Goal: Use online tool/utility: Utilize a website feature to perform a specific function

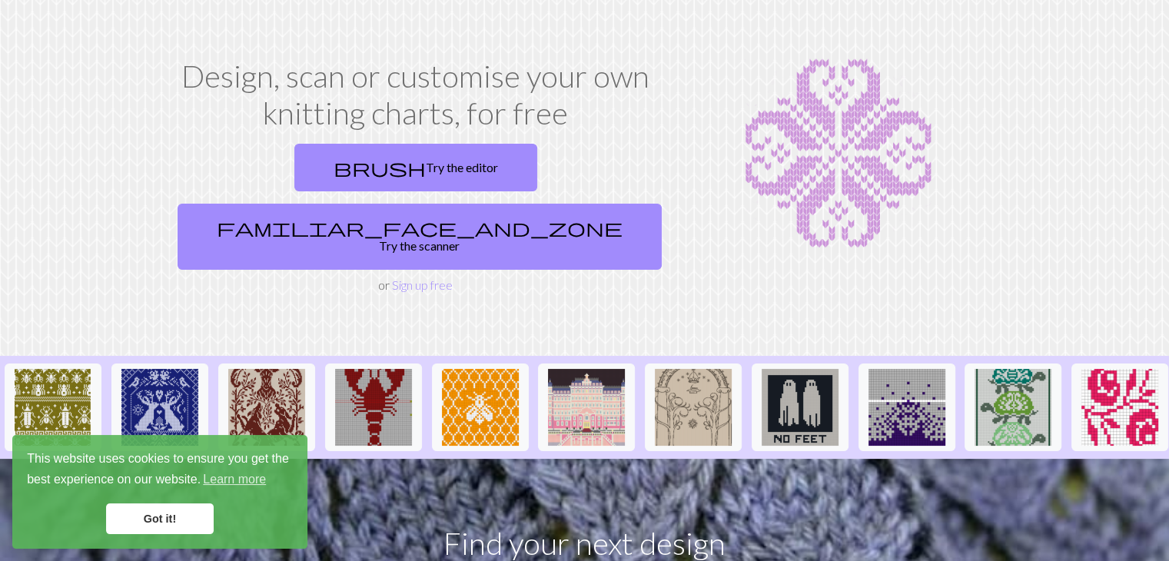
scroll to position [154, 0]
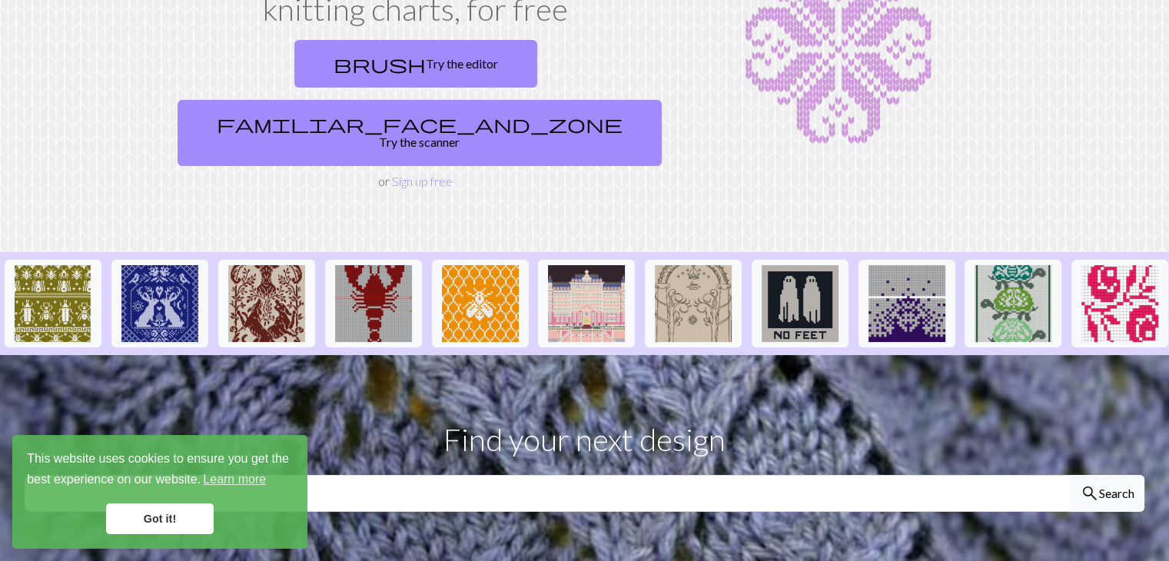
click at [174, 518] on link "Got it!" at bounding box center [160, 518] width 108 height 31
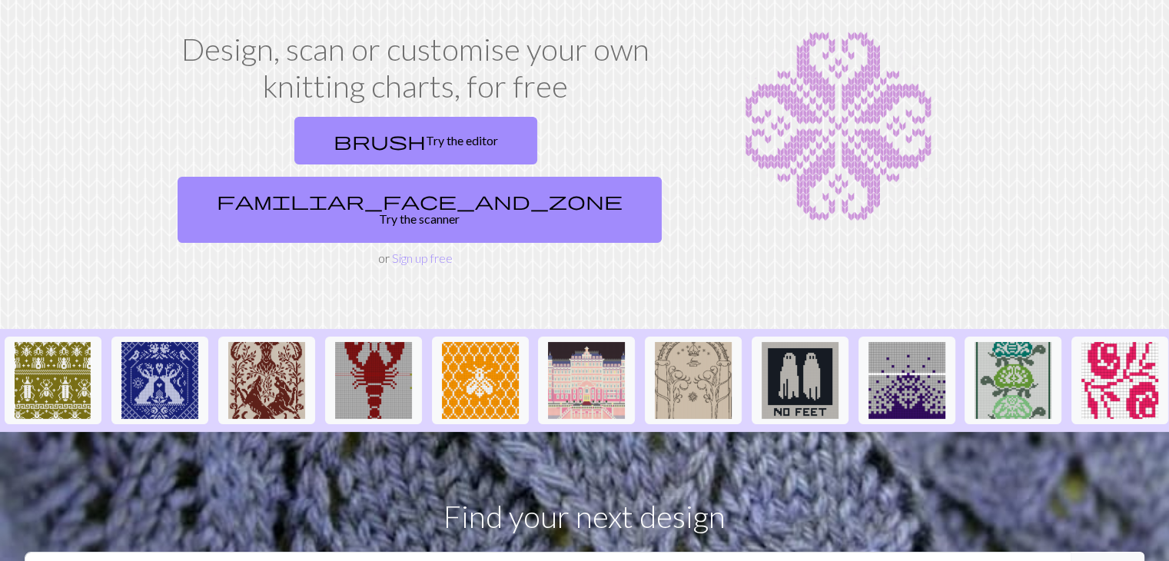
scroll to position [0, 0]
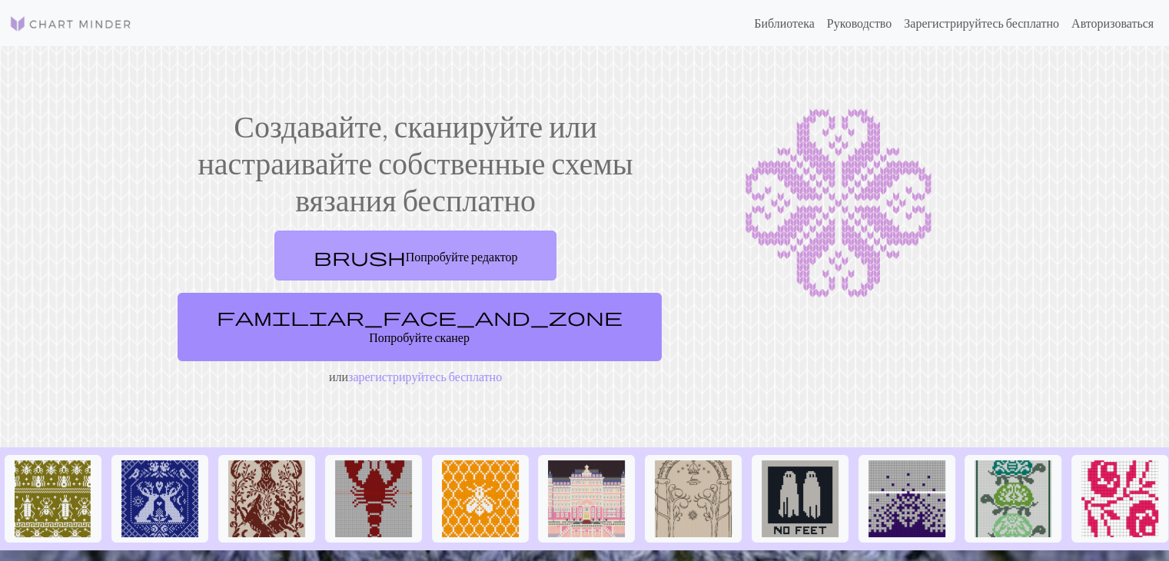
click at [406, 251] on font "Попробуйте редактор" at bounding box center [462, 256] width 112 height 15
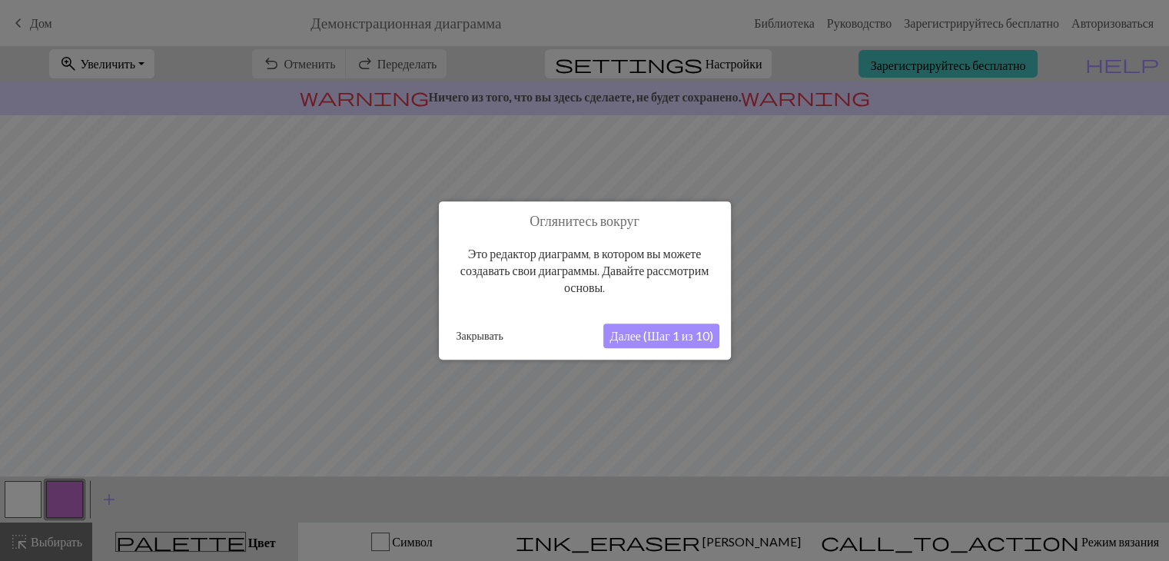
click at [649, 336] on font "Далее (Шаг 1 из 10)" at bounding box center [660, 335] width 103 height 15
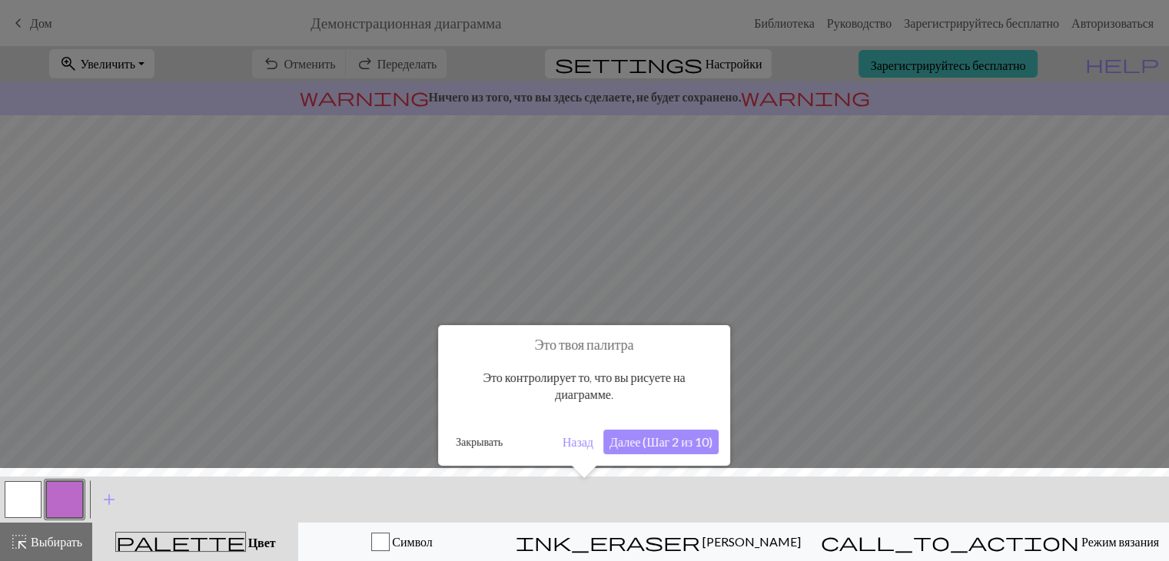
click at [691, 440] on font "Далее (Шаг 2 из 10)" at bounding box center [660, 441] width 103 height 15
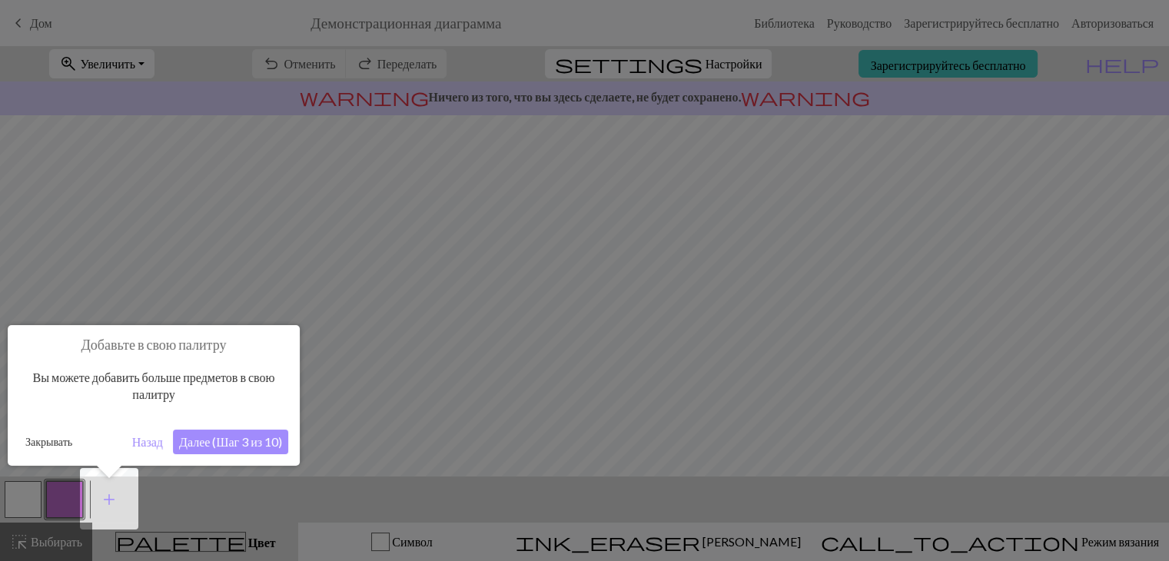
click at [237, 442] on font "Далее (Шаг 3 из 10)" at bounding box center [230, 441] width 103 height 15
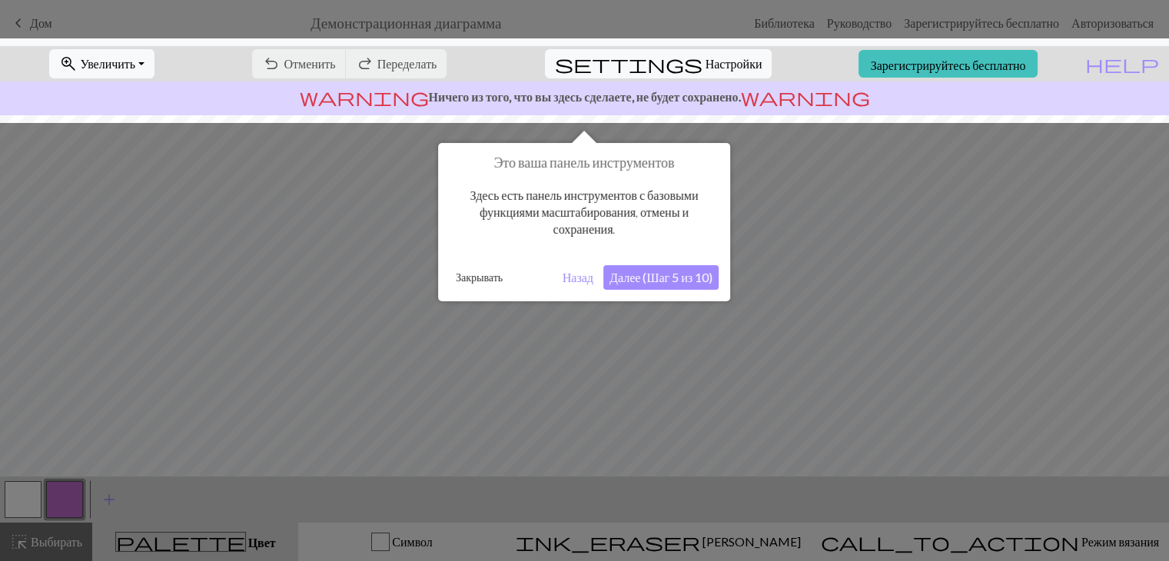
click at [669, 272] on font "Далее (Шаг 5 из 10)" at bounding box center [660, 277] width 103 height 15
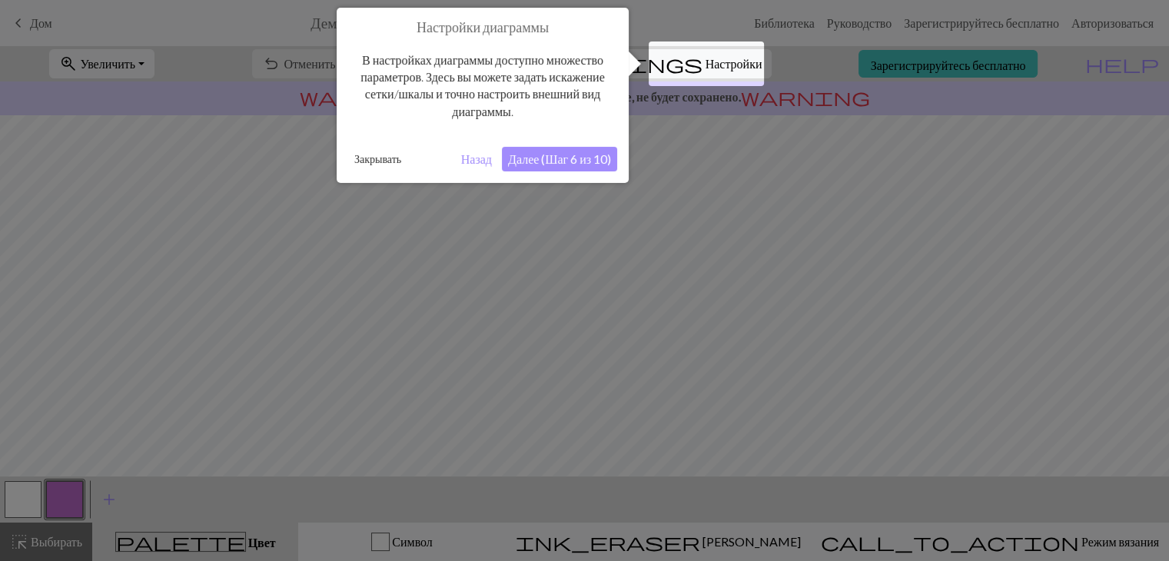
click at [562, 154] on font "Далее (Шаг 6 из 10)" at bounding box center [559, 158] width 103 height 15
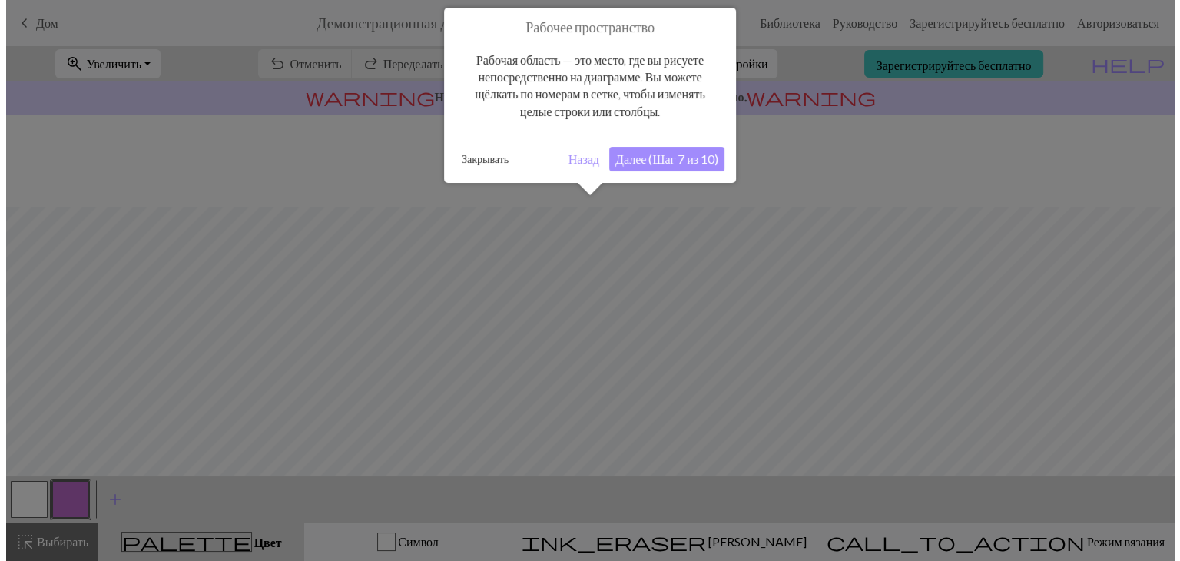
scroll to position [91, 0]
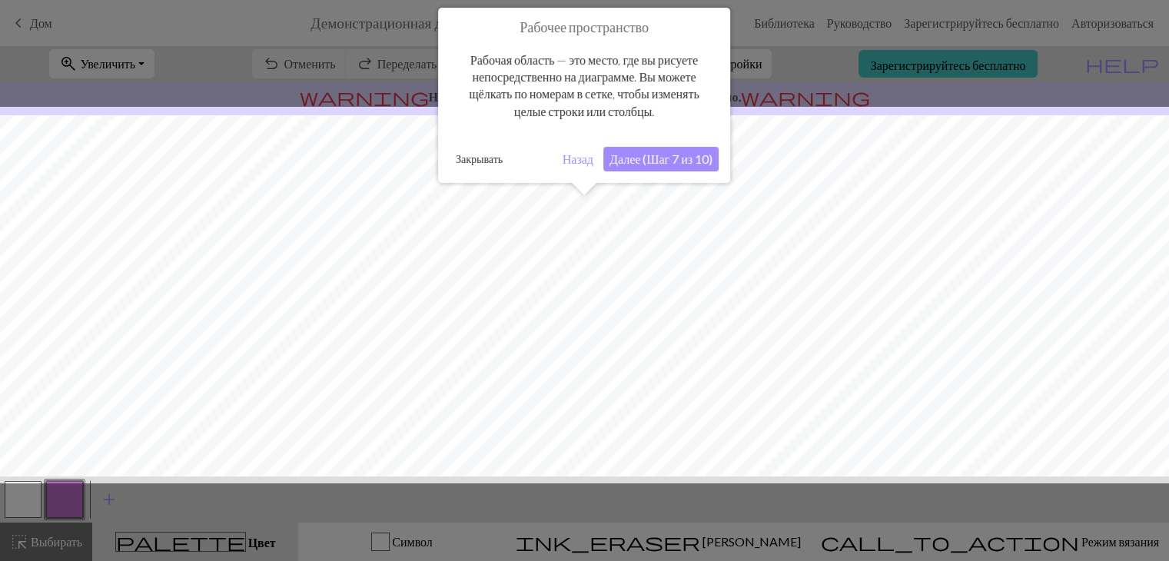
click at [678, 161] on font "Далее (Шаг 7 из 10)" at bounding box center [660, 158] width 103 height 15
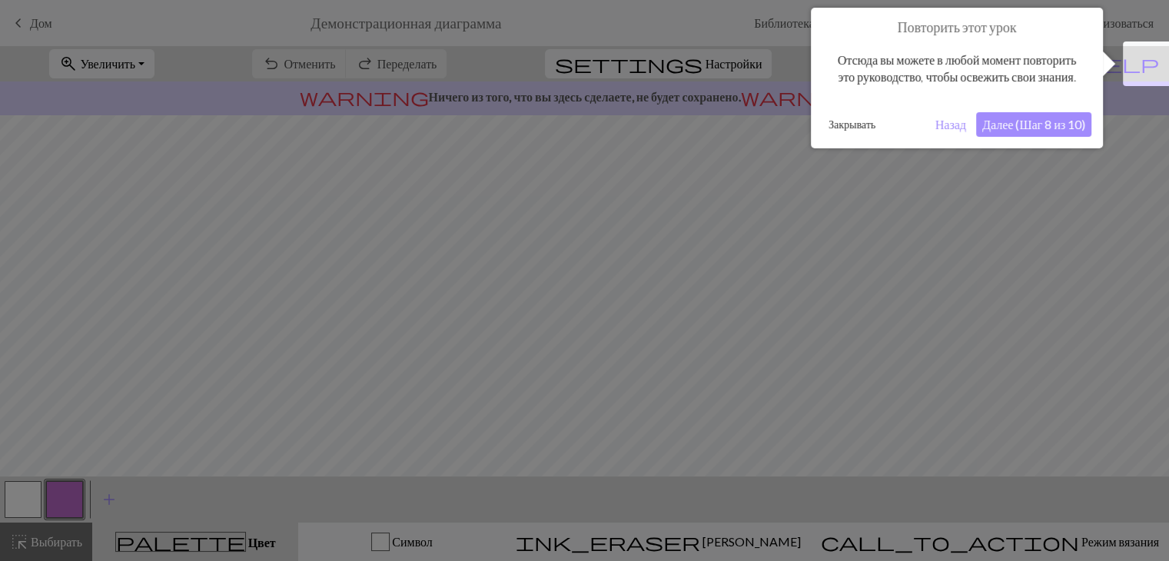
click at [1051, 131] on font "Далее (Шаг 8 из 10)" at bounding box center [1033, 124] width 103 height 15
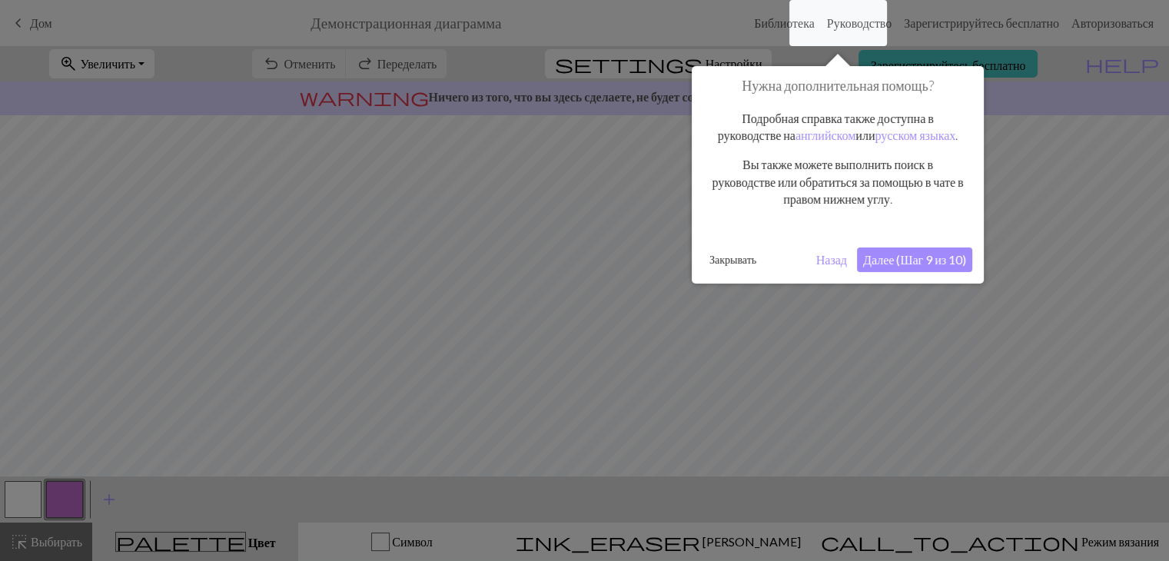
click at [943, 272] on button "Далее (Шаг 9 из 10)" at bounding box center [914, 259] width 115 height 25
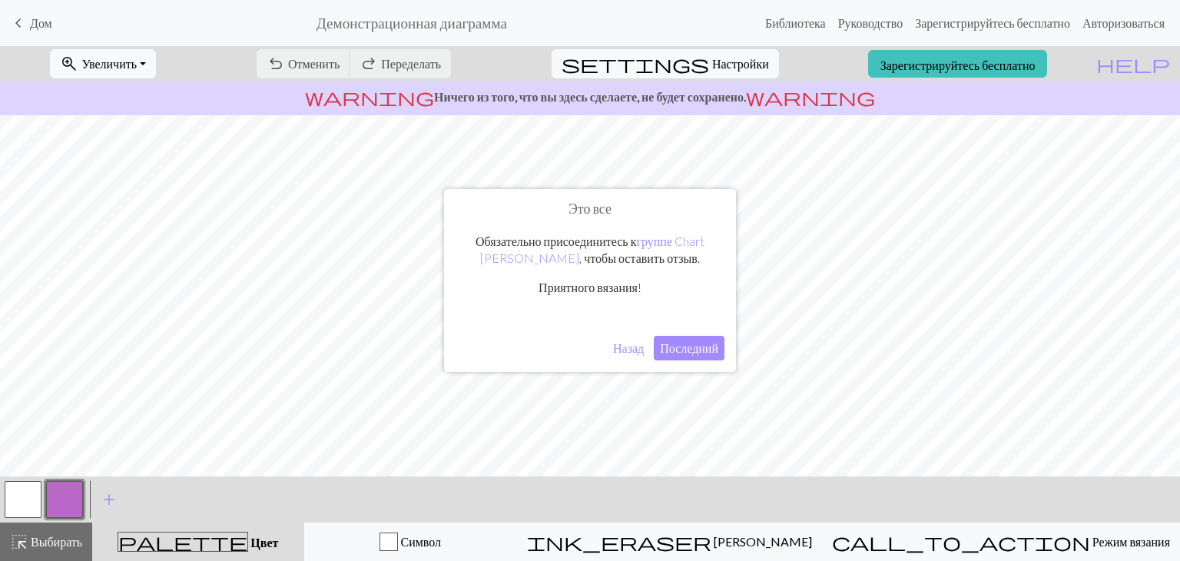
click at [692, 351] on font "Последний" at bounding box center [689, 347] width 58 height 15
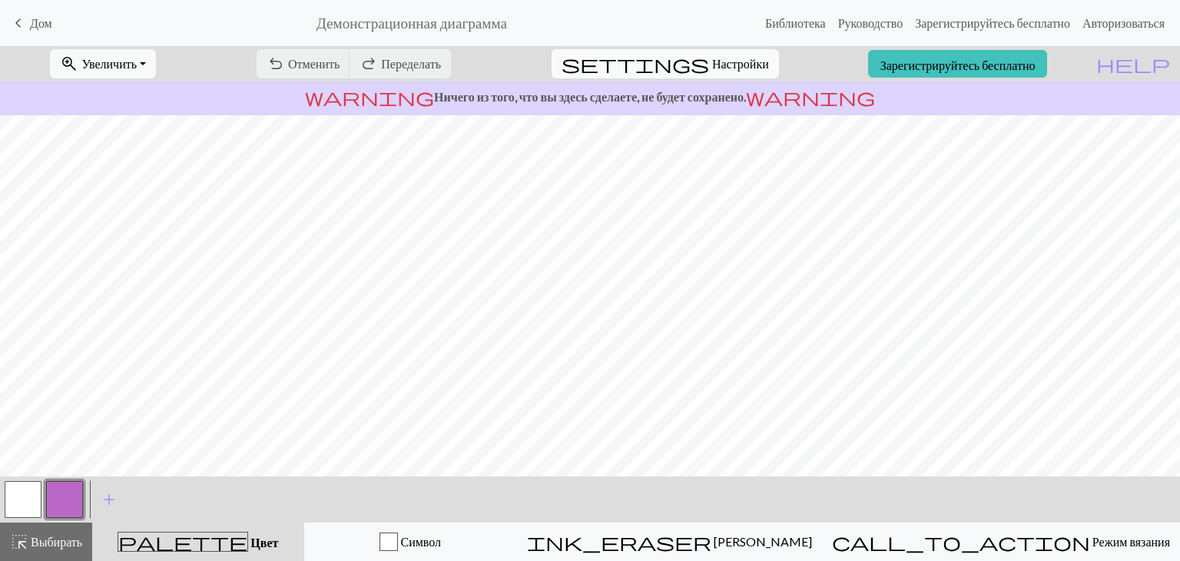
click at [738, 65] on font "Настройки" at bounding box center [740, 63] width 57 height 15
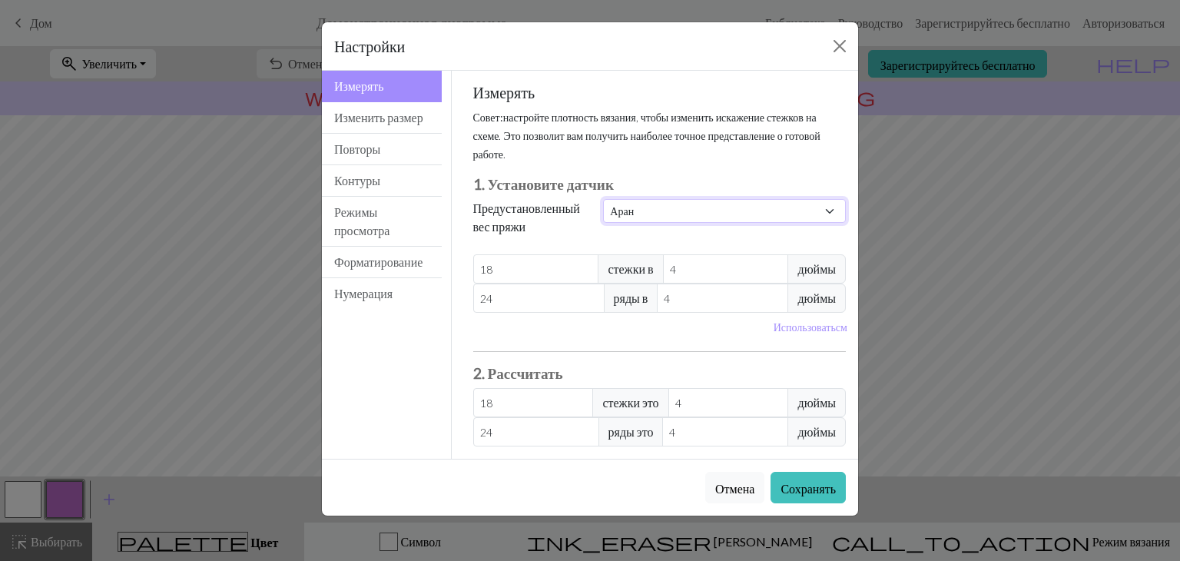
click at [827, 211] on select "Обычай Квадрат Кружево Легкая аппликатура Аппликатура Спорт Двойная вязка Камво…" at bounding box center [724, 211] width 243 height 24
select select "custom"
click at [603, 199] on select "Обычай Квадрат Кружево Легкая аппликатура Аппликатура Спорт Двойная вязка Камво…" at bounding box center [724, 211] width 243 height 24
click at [372, 300] on font "Нумерация" at bounding box center [363, 293] width 58 height 15
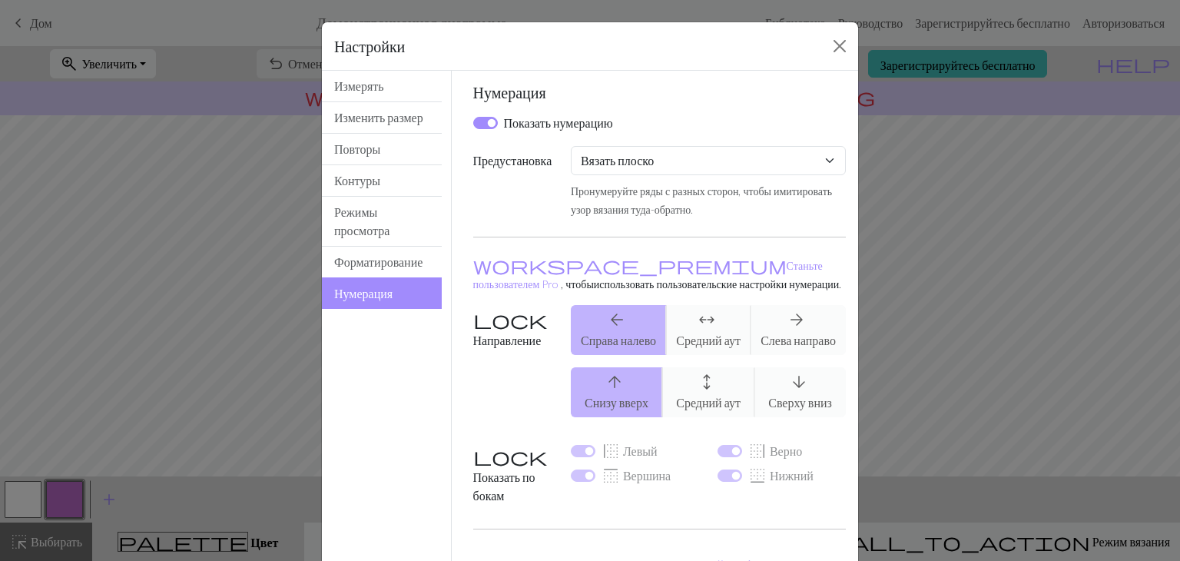
scroll to position [124, 0]
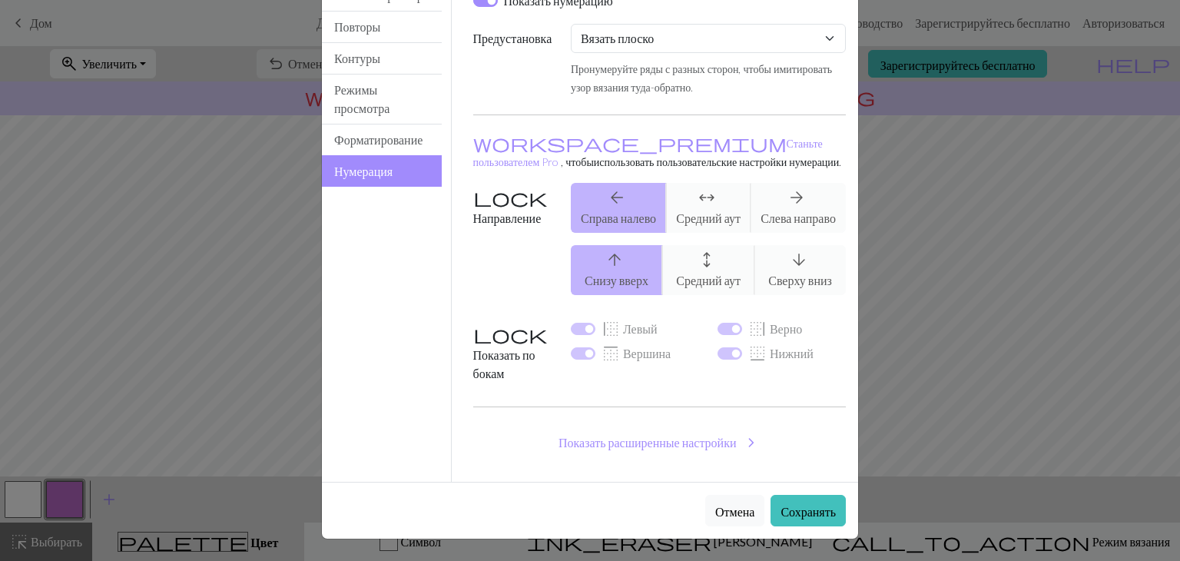
click at [608, 223] on div "arrow_back Справа налево arrows_outward Средний аут arrow_forward Слева направо" at bounding box center [709, 208] width 294 height 50
click at [801, 508] on font "Сохранять" at bounding box center [808, 511] width 55 height 15
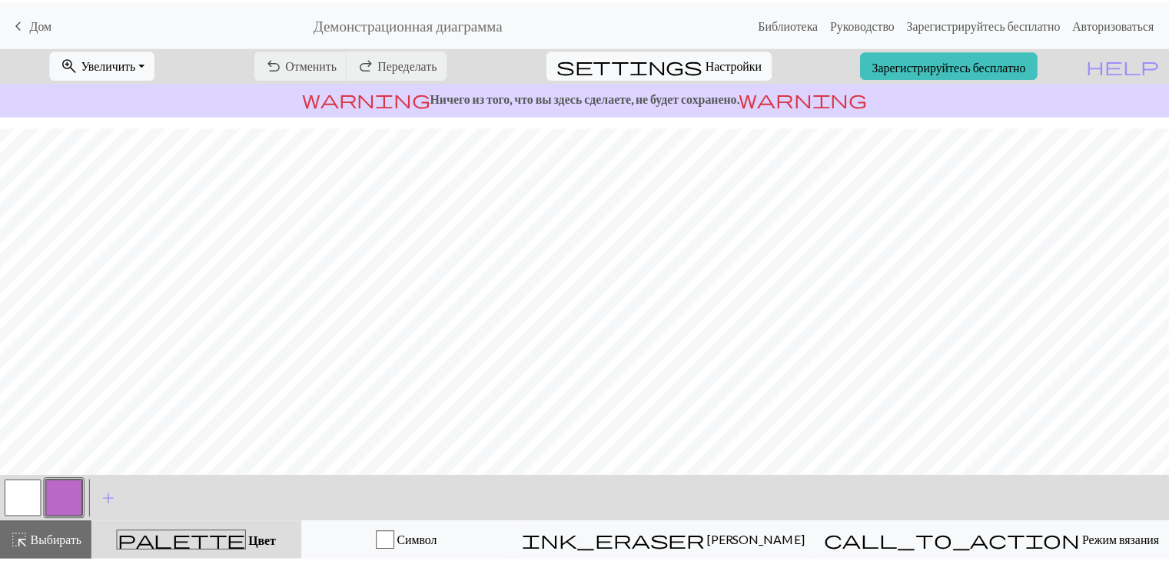
scroll to position [211, 0]
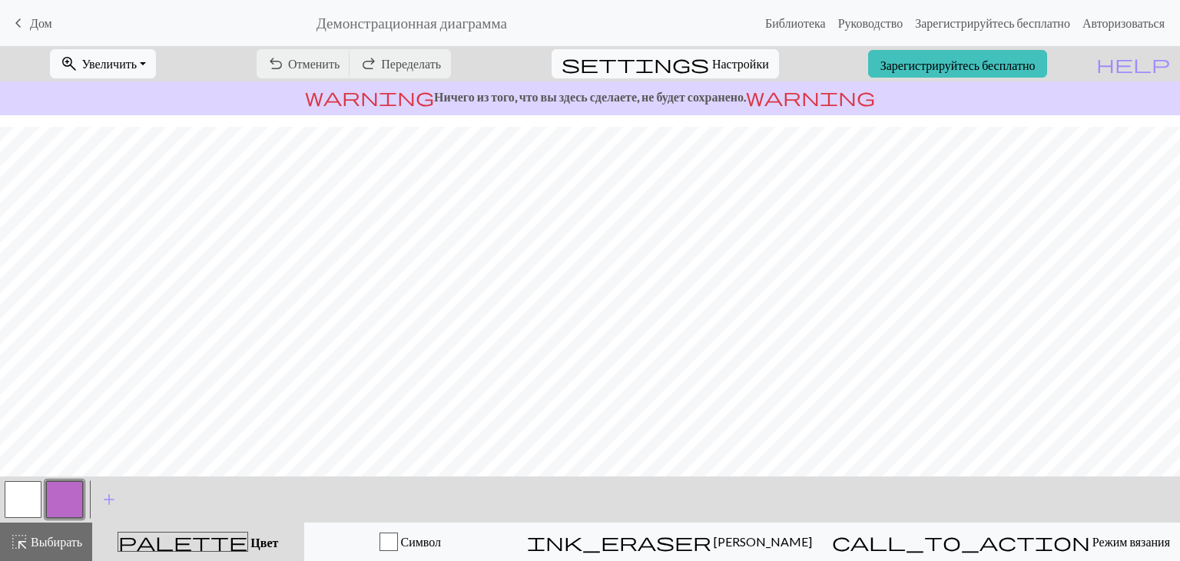
click at [17, 22] on span "keyboard_arrow_left" at bounding box center [18, 23] width 18 height 22
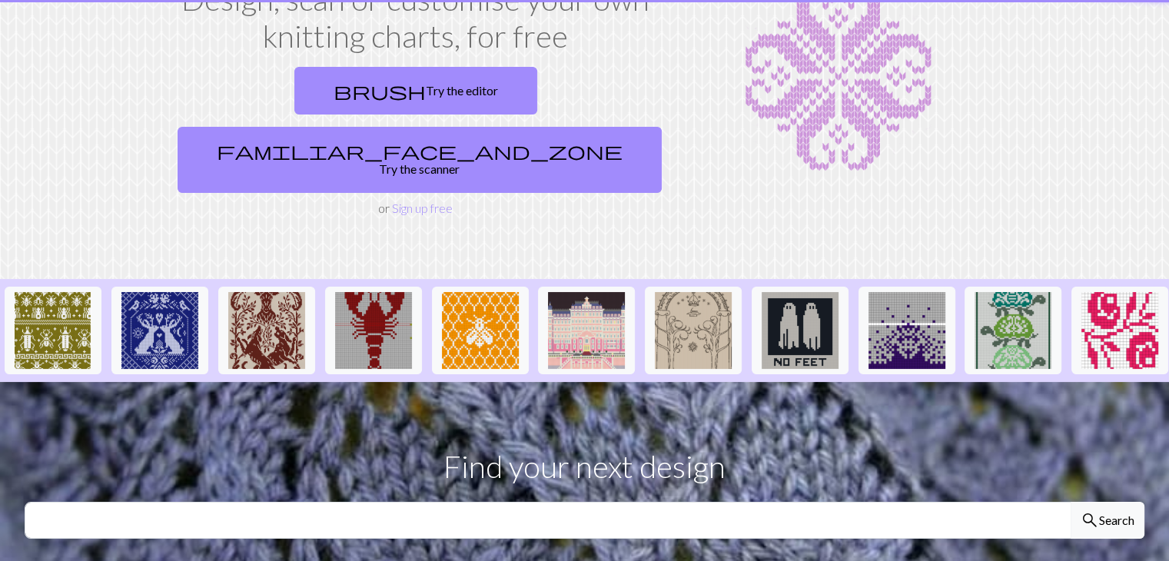
scroll to position [154, 0]
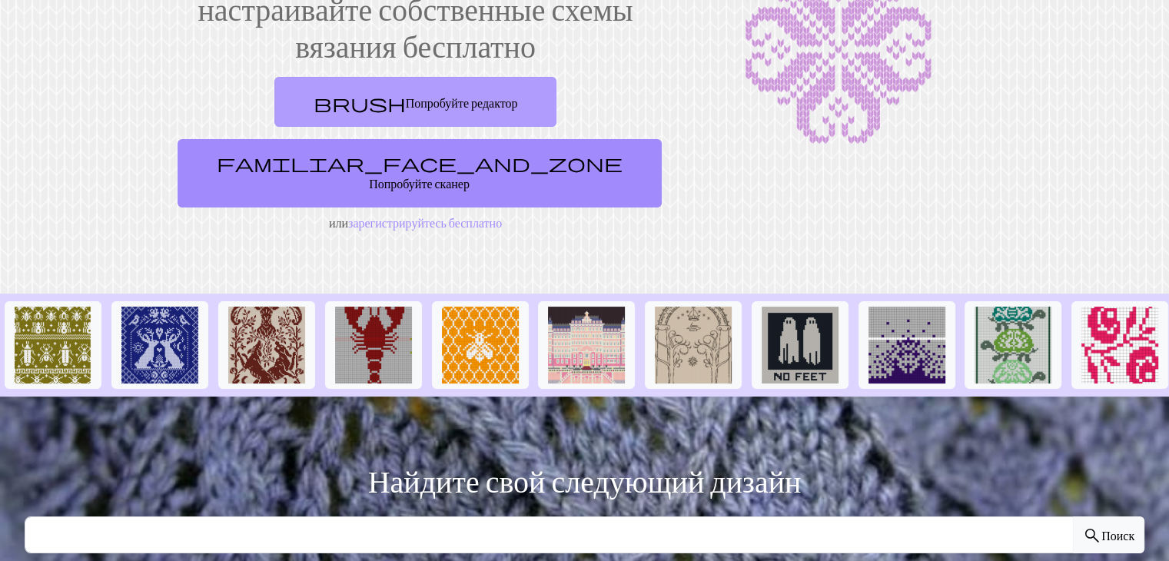
click at [406, 104] on font "Попробуйте редактор" at bounding box center [462, 102] width 112 height 15
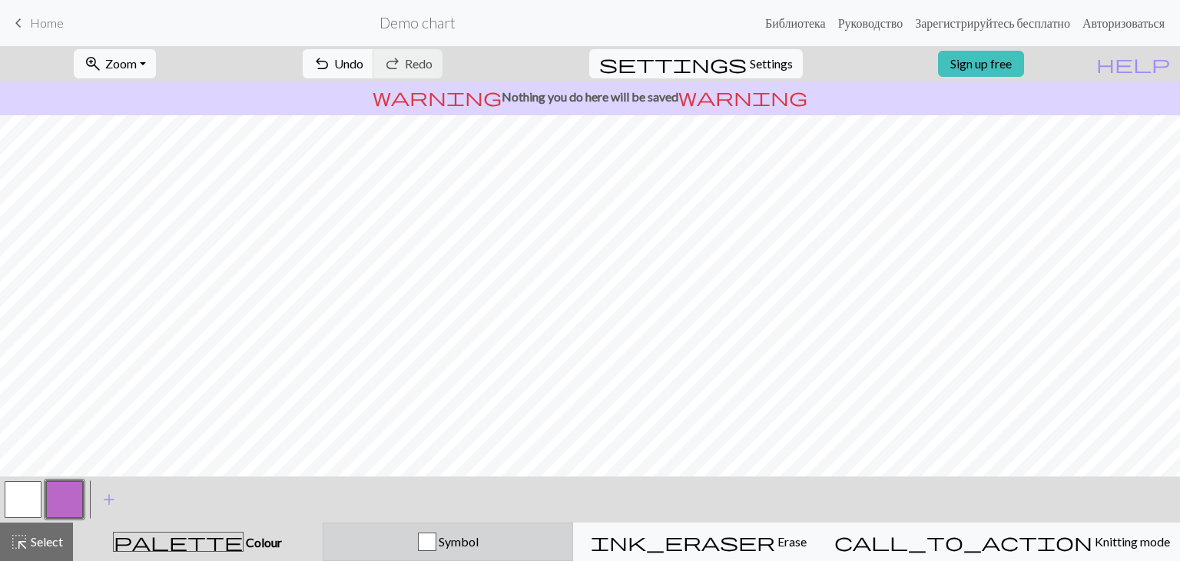
click at [436, 546] on div "button" at bounding box center [427, 542] width 18 height 18
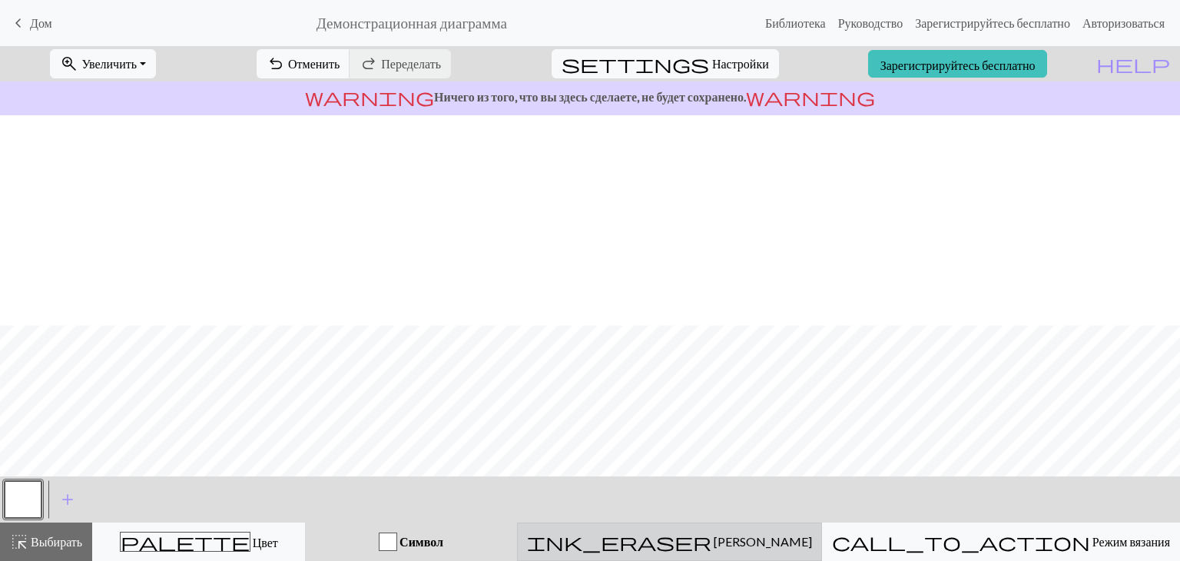
scroll to position [211, 0]
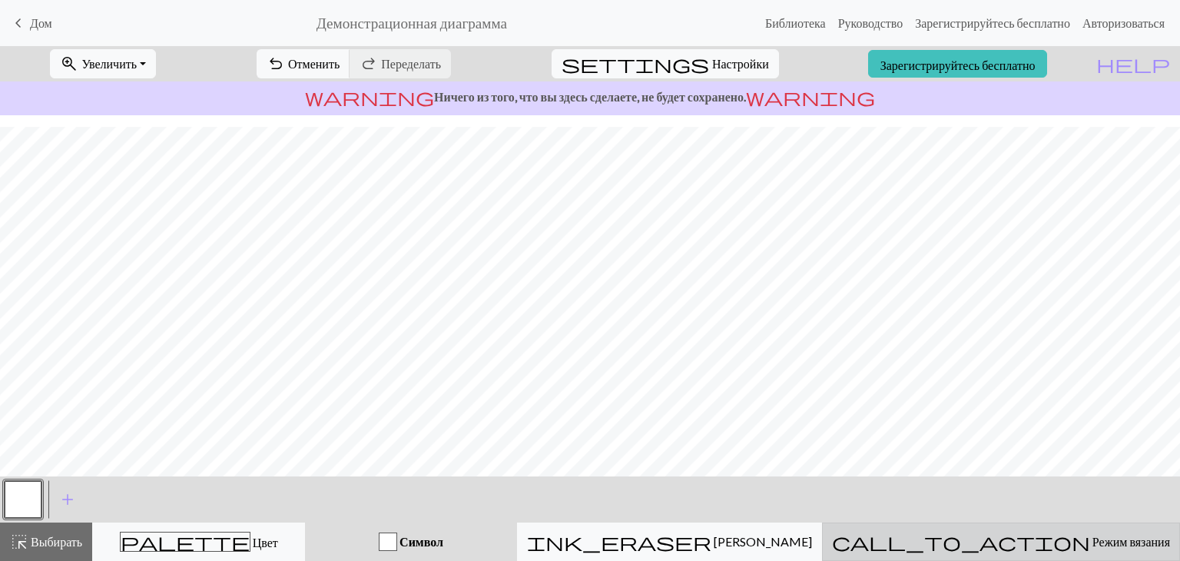
click at [1005, 545] on span "call_to_action" at bounding box center [961, 542] width 258 height 22
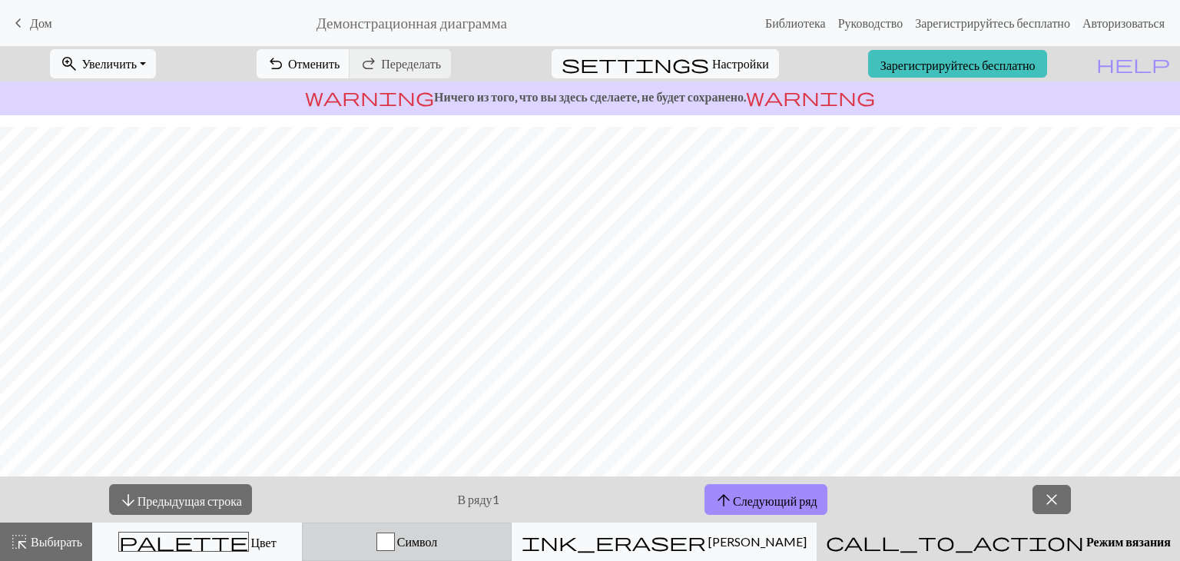
click at [395, 539] on div "button" at bounding box center [386, 542] width 18 height 18
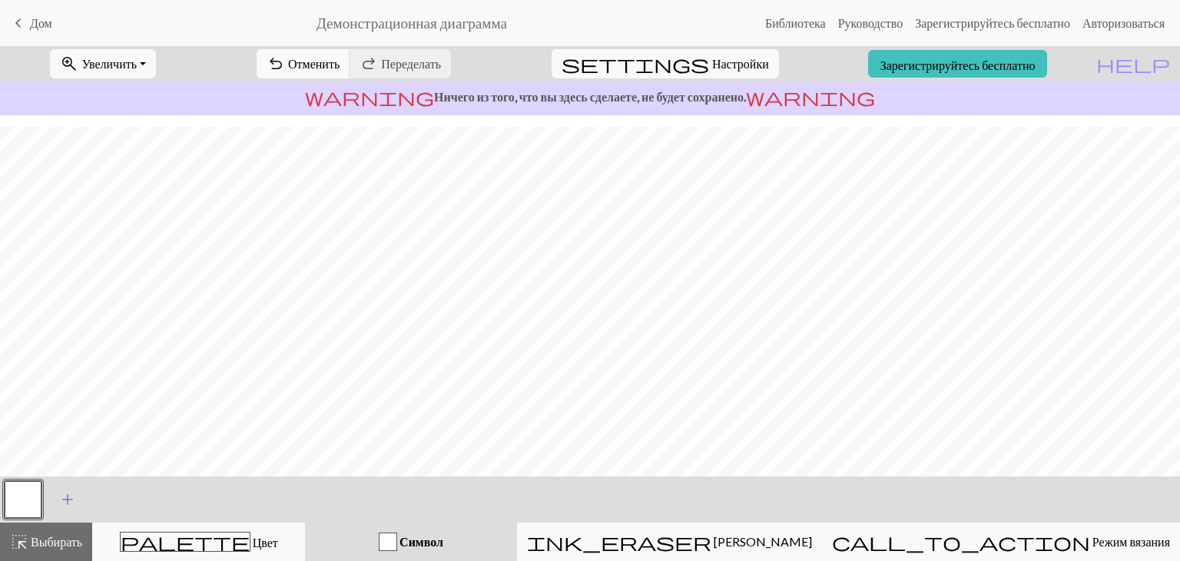
click at [64, 502] on span "add" at bounding box center [67, 500] width 18 height 22
click at [36, 542] on font "Выбирать" at bounding box center [56, 541] width 51 height 15
click at [397, 539] on div "button" at bounding box center [388, 542] width 18 height 18
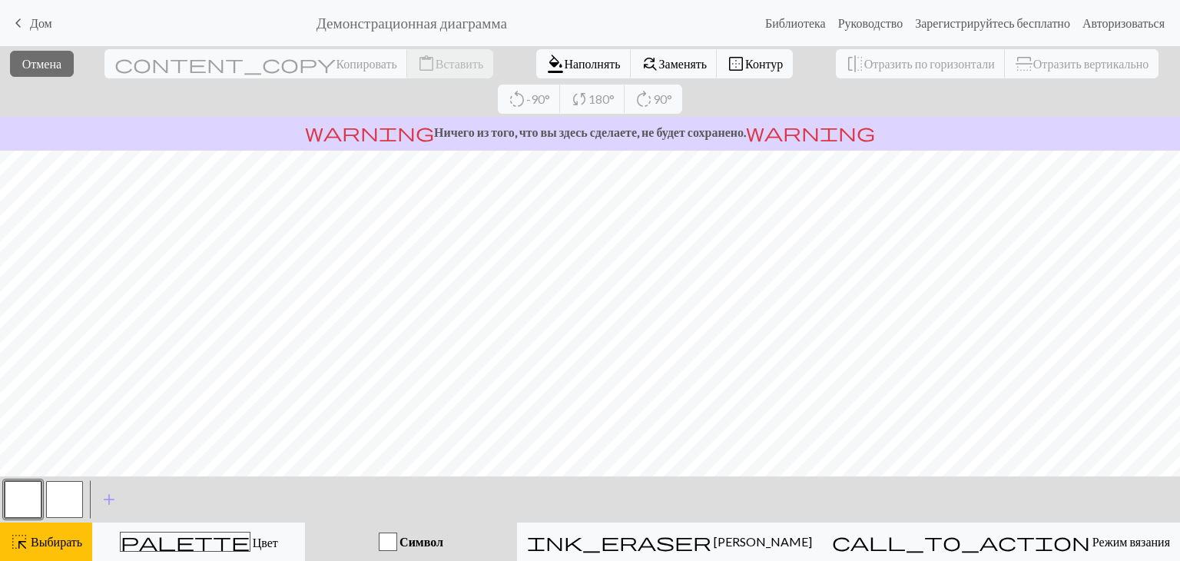
click at [25, 505] on button "button" at bounding box center [23, 499] width 37 height 37
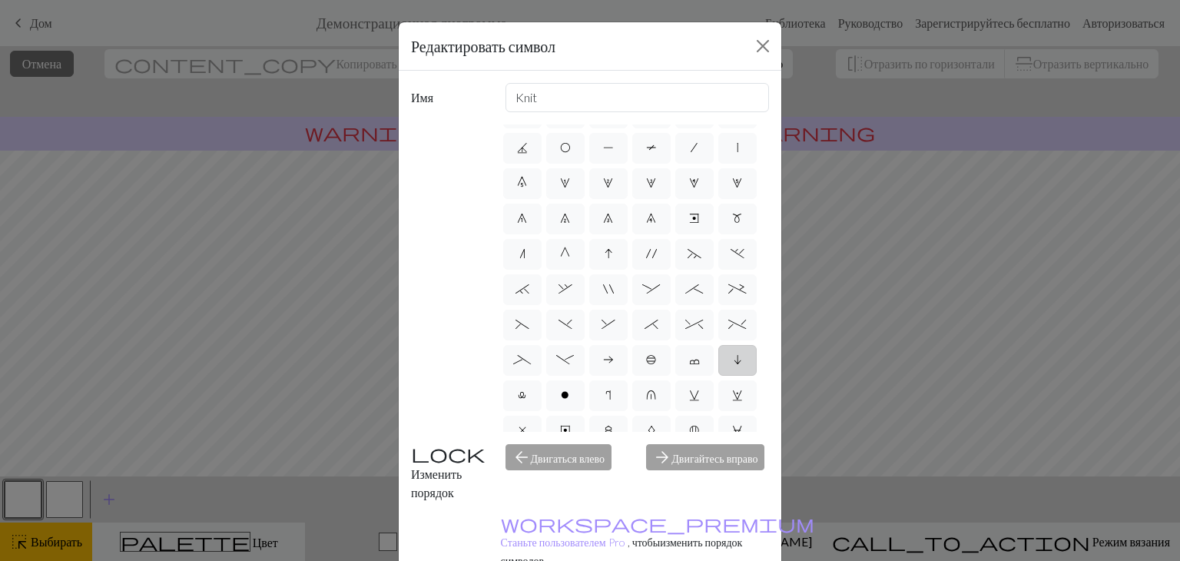
scroll to position [0, 0]
click at [706, 470] on div "arrow_forward Двигайтесь вправо" at bounding box center [707, 473] width 141 height 58
click at [707, 480] on div "arrow_forward Двигайтесь вправо" at bounding box center [707, 473] width 141 height 58
click at [665, 446] on div "arrow_forward Двигайтесь вправо" at bounding box center [707, 473] width 141 height 58
click at [569, 460] on div "arrow_back Двигаться влево" at bounding box center [566, 473] width 141 height 58
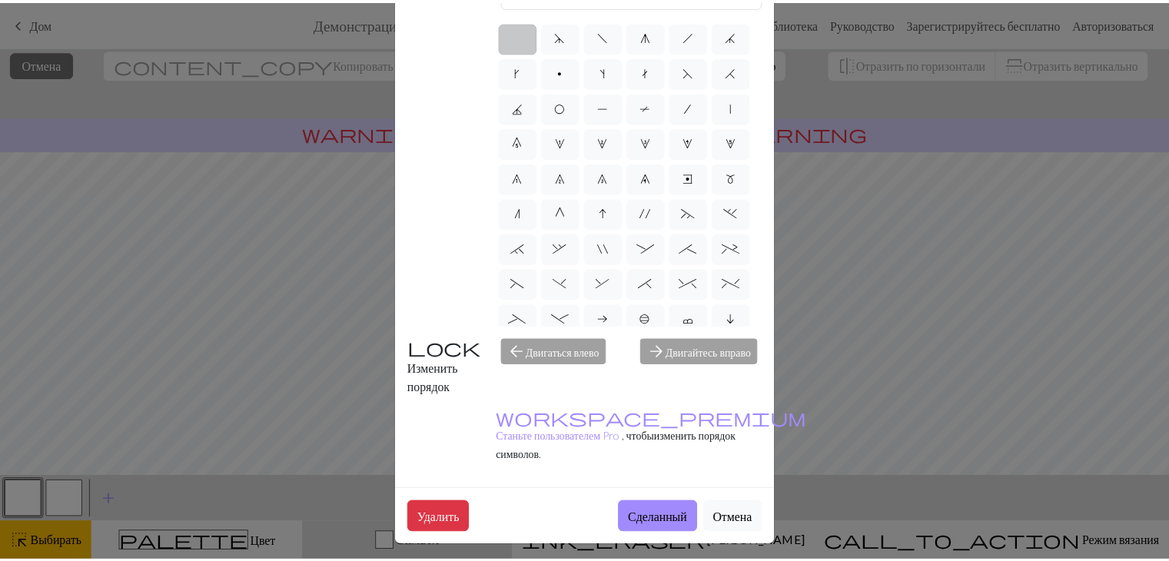
scroll to position [147, 0]
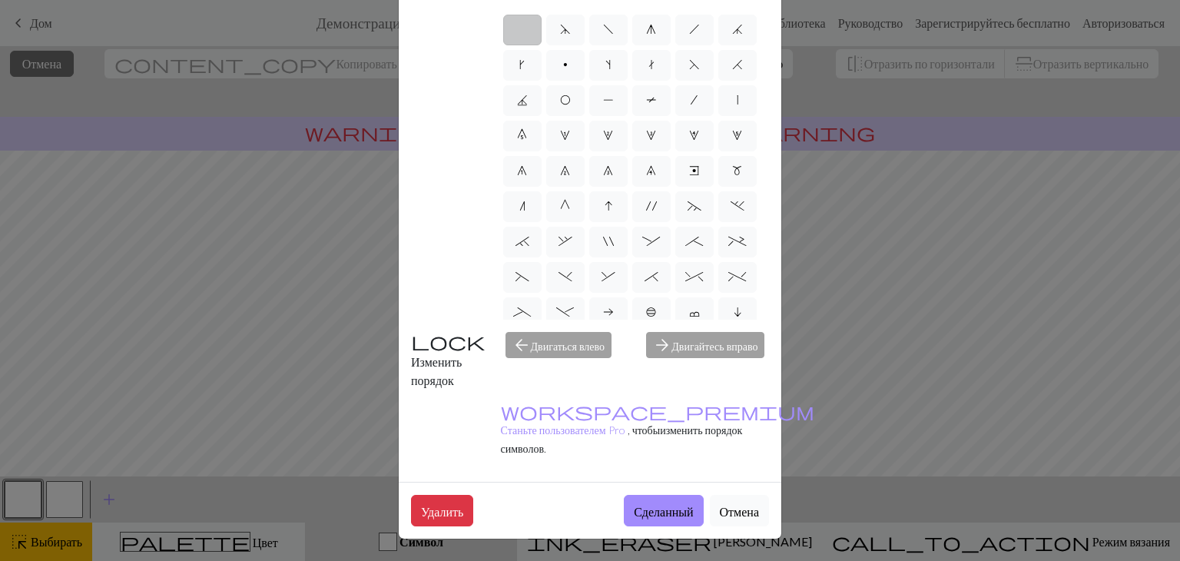
click at [720, 504] on font "Отмена" at bounding box center [739, 511] width 39 height 15
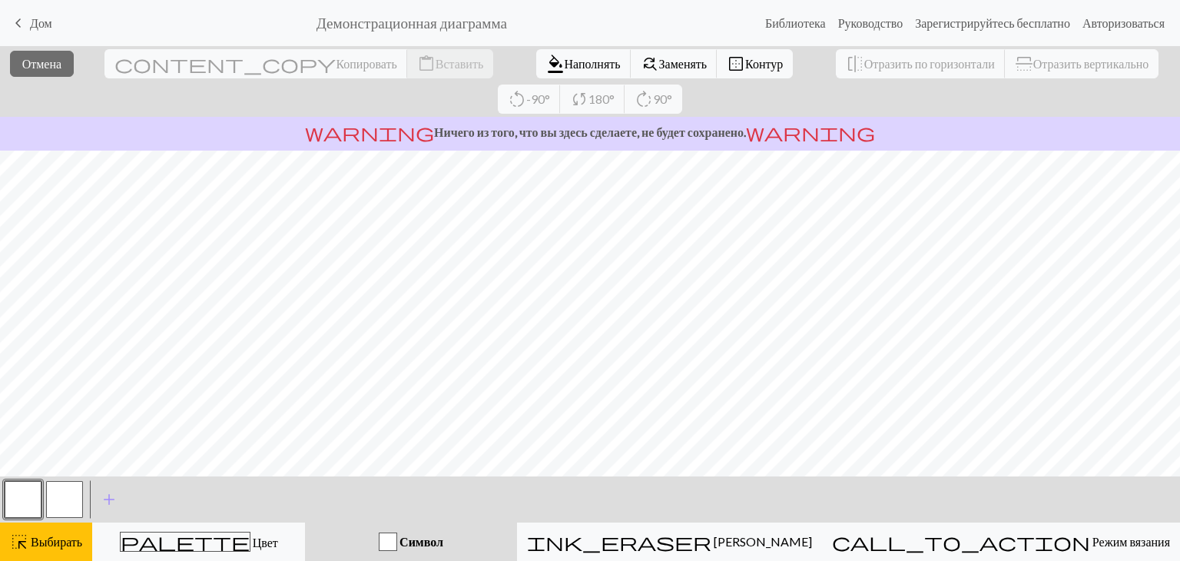
click at [61, 511] on button "button" at bounding box center [64, 499] width 37 height 37
click at [59, 539] on font "Выбирать" at bounding box center [56, 541] width 51 height 15
